Goal: Information Seeking & Learning: Learn about a topic

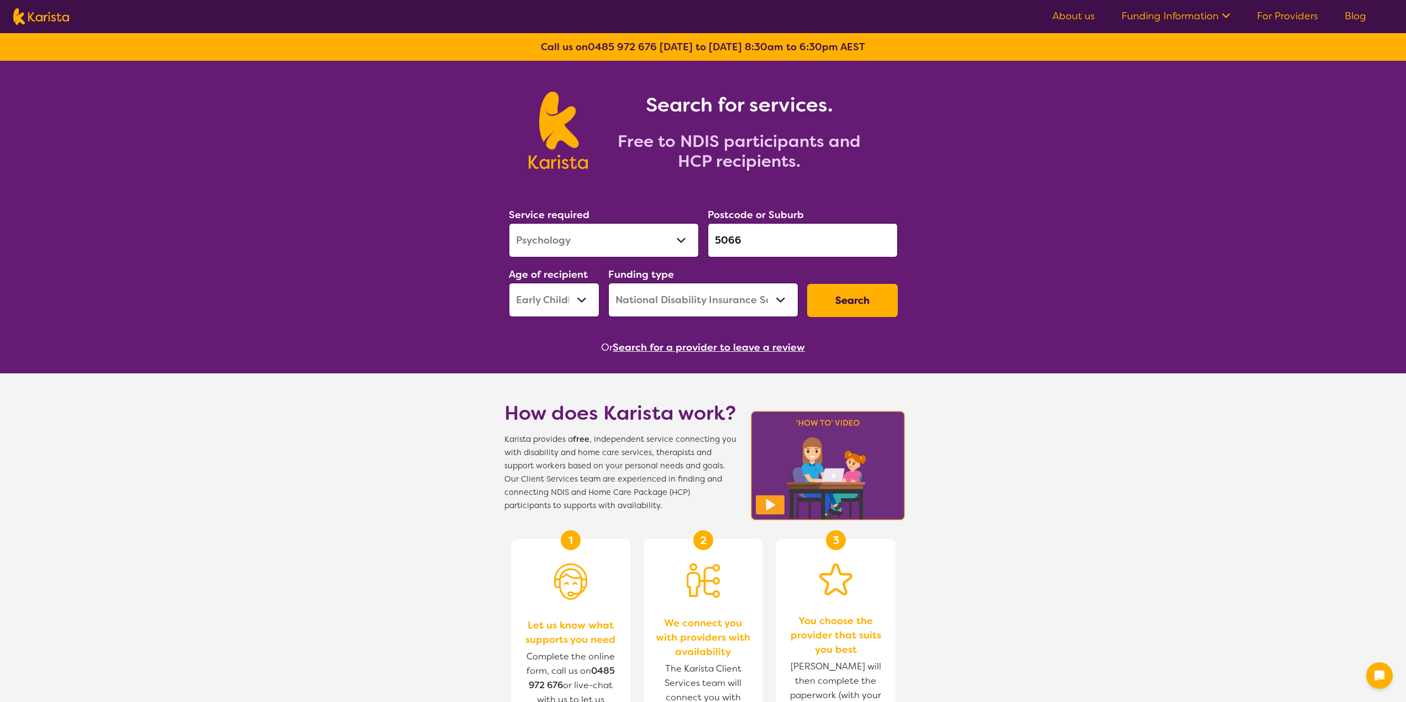
select select "Psychology"
select select "EC"
select select "NDIS"
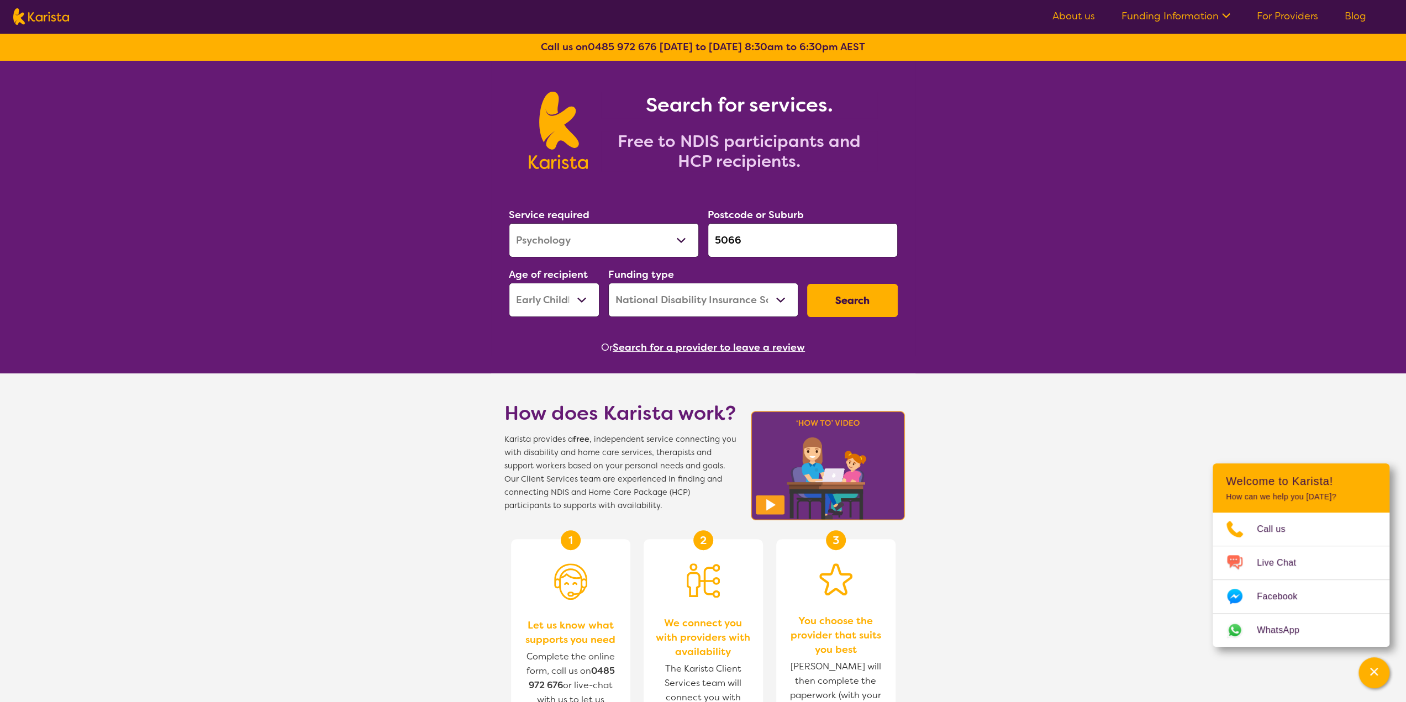
click at [773, 243] on input "5066" at bounding box center [803, 240] width 190 height 34
drag, startPoint x: 788, startPoint y: 239, endPoint x: 697, endPoint y: 231, distance: 91.5
click at [697, 231] on div "Service required Allied Health Assistant Assessment ([MEDICAL_DATA] or [MEDICAL…" at bounding box center [703, 261] width 398 height 119
paste input "3028"
type input "3028"
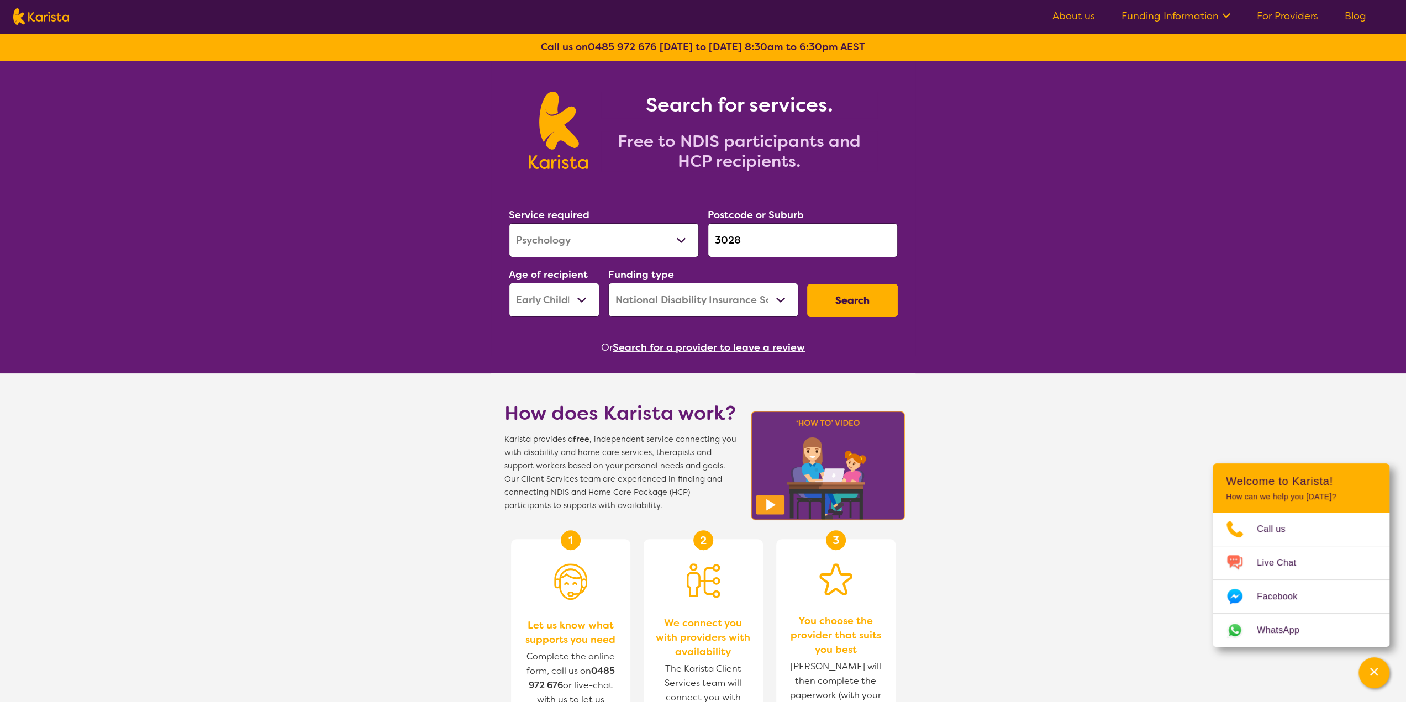
click at [638, 246] on select "Allied Health Assistant Assessment ([MEDICAL_DATA] or [MEDICAL_DATA]) Behaviour…" at bounding box center [604, 240] width 190 height 34
select select "Support worker"
click at [509, 223] on select "Allied Health Assistant Assessment ([MEDICAL_DATA] or [MEDICAL_DATA]) Behaviour…" at bounding box center [604, 240] width 190 height 34
click at [567, 302] on select "Early Childhood - 0 to 9 Child - 10 to 11 Adolescent - 12 to 17 Adult - 18 to 6…" at bounding box center [554, 300] width 91 height 34
click at [509, 283] on select "Early Childhood - 0 to 9 Child - 10 to 11 Adolescent - 12 to 17 Adult - 18 to 6…" at bounding box center [554, 300] width 91 height 34
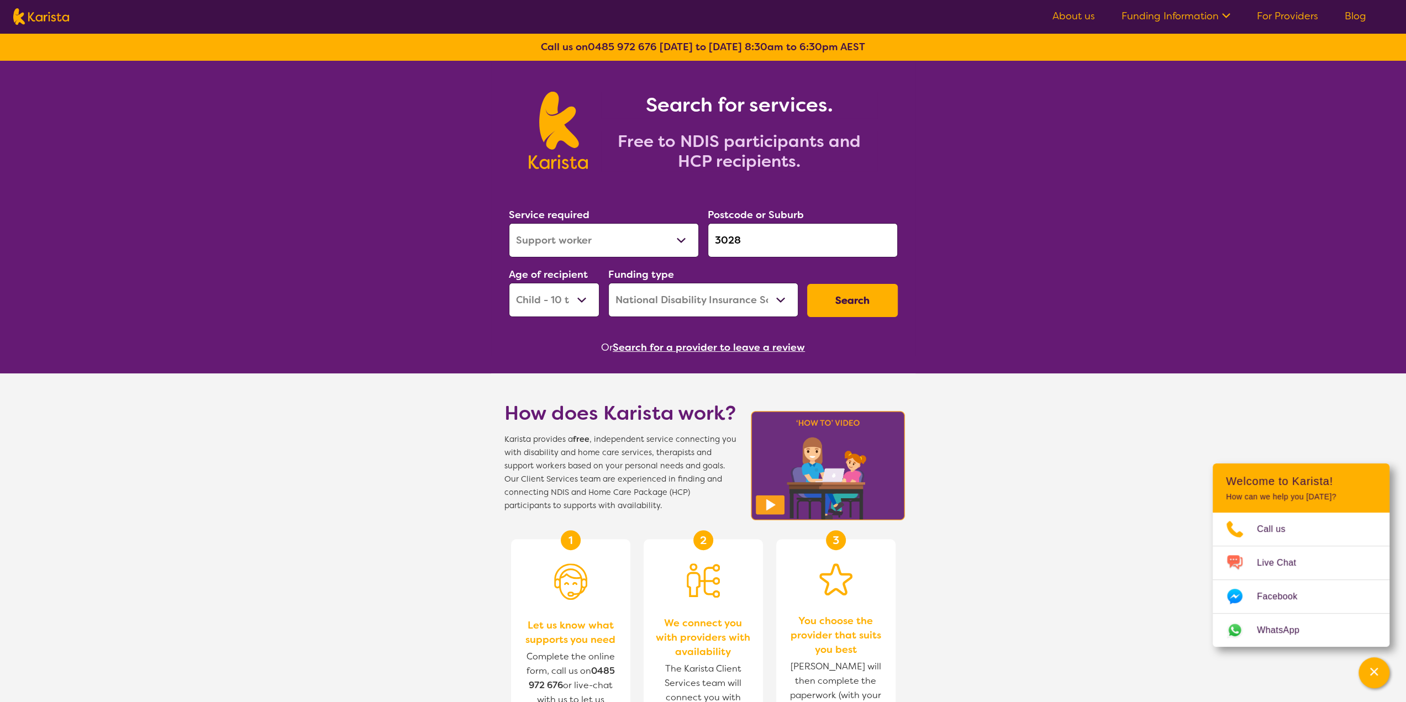
click at [556, 302] on select "Early Childhood - 0 to 9 Child - 10 to 11 Adolescent - 12 to 17 Adult - 18 to 6…" at bounding box center [554, 300] width 91 height 34
select select "AS"
click at [509, 283] on select "Early Childhood - 0 to 9 Child - 10 to 11 Adolescent - 12 to 17 Adult - 18 to 6…" at bounding box center [554, 300] width 91 height 34
click at [844, 298] on button "Search" at bounding box center [852, 300] width 91 height 33
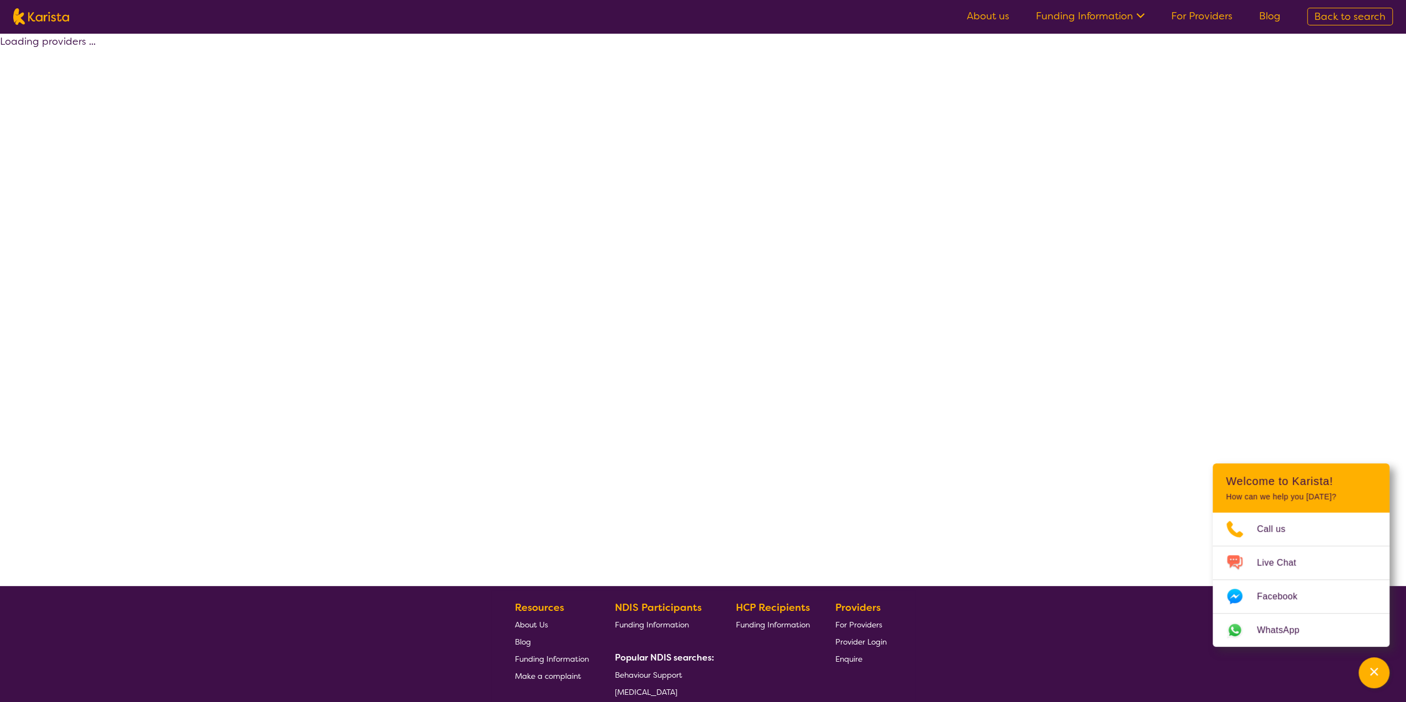
select select "by_score"
